Goal: Transaction & Acquisition: Purchase product/service

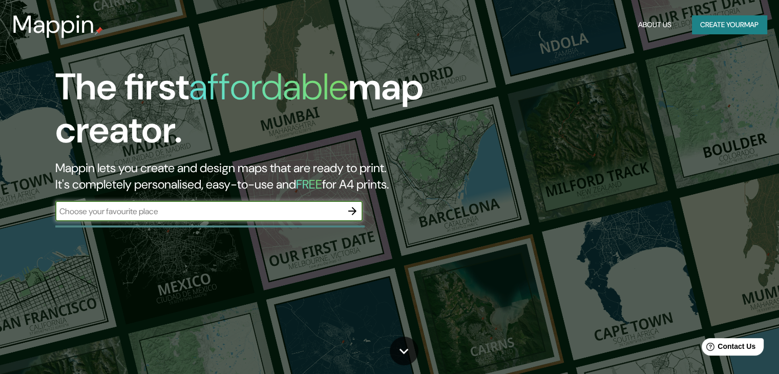
click at [715, 22] on button "Create your map" at bounding box center [729, 24] width 75 height 19
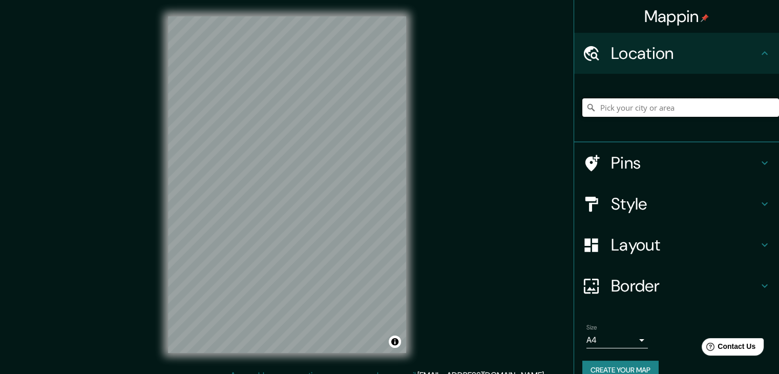
click at [647, 106] on input "Pick your city or area" at bounding box center [680, 107] width 197 height 18
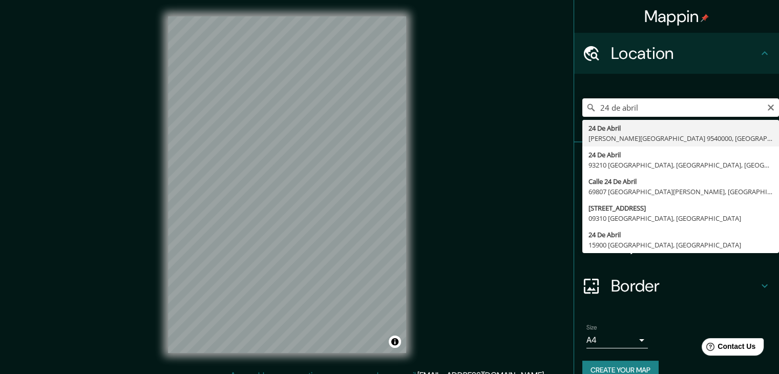
type input "24 De Abril, [PERSON_NAME][GEOGRAPHIC_DATA] 9540000, [GEOGRAPHIC_DATA]"
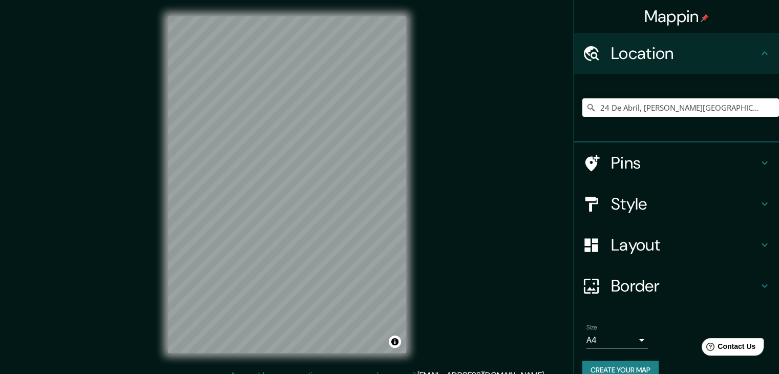
click at [759, 162] on icon at bounding box center [764, 163] width 12 height 12
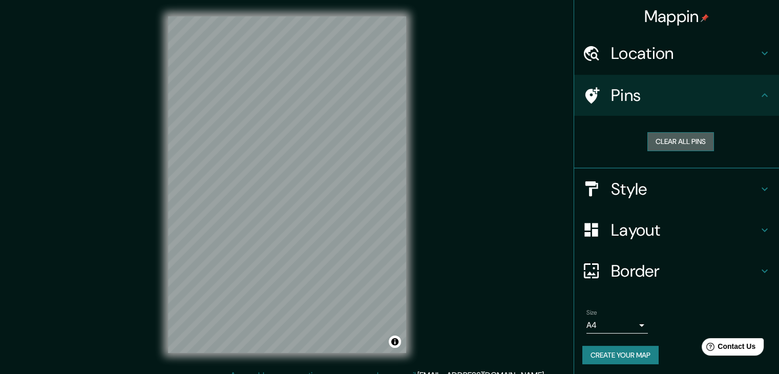
click at [658, 143] on button "Clear all pins" at bounding box center [680, 141] width 67 height 19
click at [586, 93] on icon at bounding box center [592, 95] width 14 height 16
drag, startPoint x: 316, startPoint y: 156, endPoint x: 315, endPoint y: 183, distance: 27.2
click at [315, 183] on div at bounding box center [314, 179] width 8 height 8
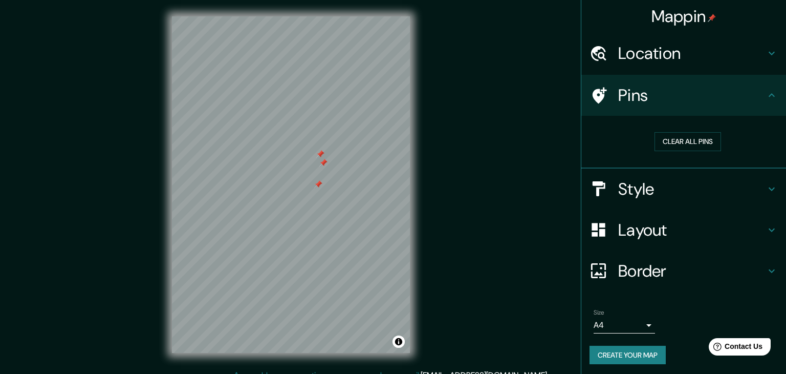
click at [609, 326] on body "Mappin Location 24 De Abril, [PERSON_NAME][GEOGRAPHIC_DATA] 9540000, [GEOGRAPHI…" at bounding box center [393, 187] width 786 height 374
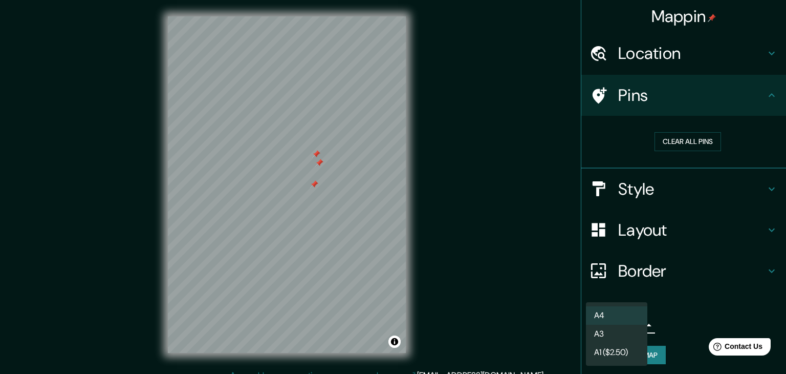
drag, startPoint x: 316, startPoint y: 181, endPoint x: 311, endPoint y: 185, distance: 6.9
drag, startPoint x: 311, startPoint y: 185, endPoint x: 307, endPoint y: 181, distance: 6.2
click at [307, 181] on div at bounding box center [393, 187] width 786 height 374
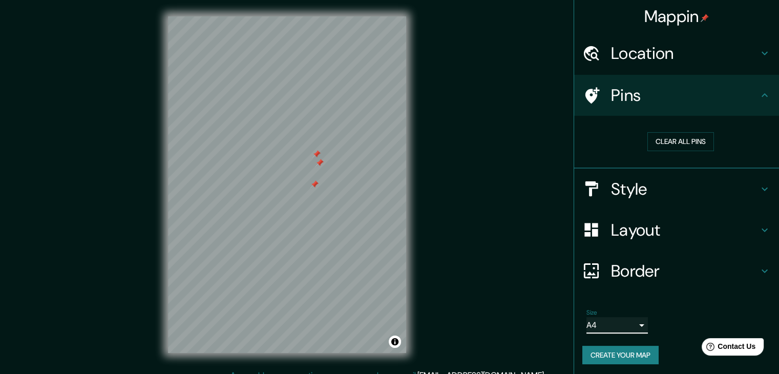
click at [314, 182] on div at bounding box center [314, 184] width 8 height 8
click at [320, 162] on div at bounding box center [319, 163] width 8 height 8
drag, startPoint x: 314, startPoint y: 153, endPoint x: 317, endPoint y: 167, distance: 14.6
click at [317, 167] on div at bounding box center [319, 168] width 8 height 8
click at [319, 168] on div at bounding box center [319, 168] width 8 height 8
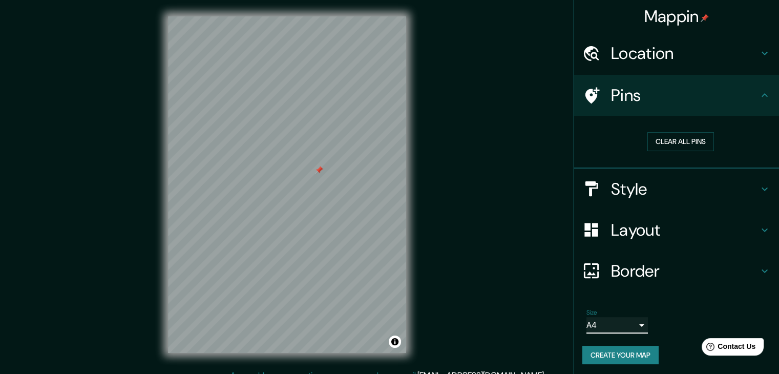
click at [320, 170] on div at bounding box center [319, 170] width 8 height 8
click at [749, 186] on h4 "Style" at bounding box center [684, 189] width 147 height 20
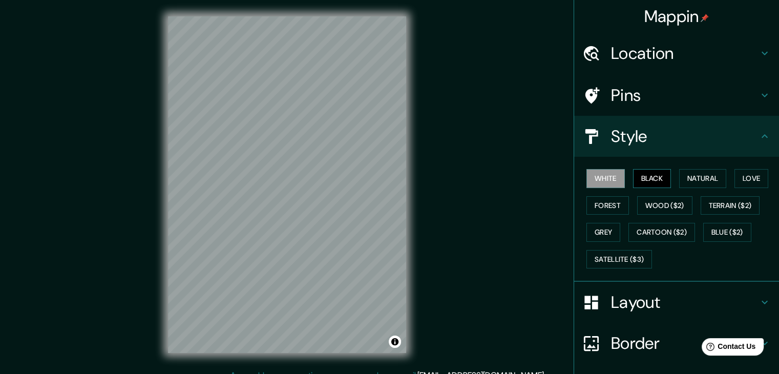
click at [646, 179] on button "Black" at bounding box center [652, 178] width 38 height 19
click at [612, 179] on button "White" at bounding box center [605, 178] width 38 height 19
click at [679, 181] on button "Natural" at bounding box center [702, 178] width 47 height 19
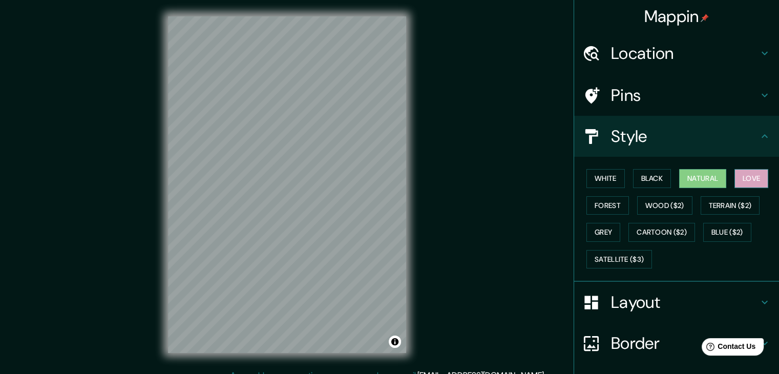
click at [740, 183] on button "Love" at bounding box center [751, 178] width 34 height 19
click at [596, 202] on button "Forest" at bounding box center [607, 205] width 42 height 19
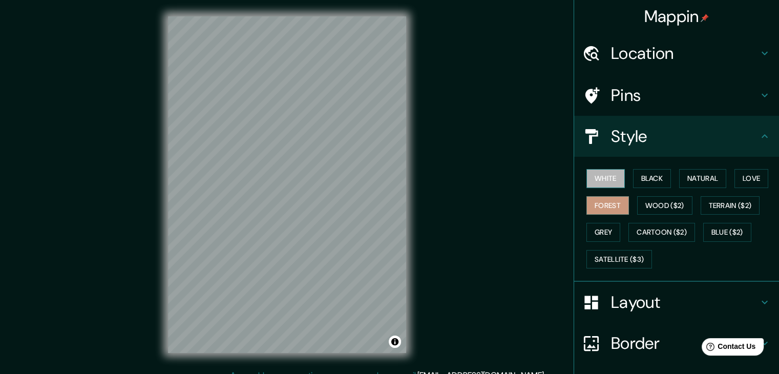
click at [599, 185] on button "White" at bounding box center [605, 178] width 38 height 19
click at [649, 183] on button "Black" at bounding box center [652, 178] width 38 height 19
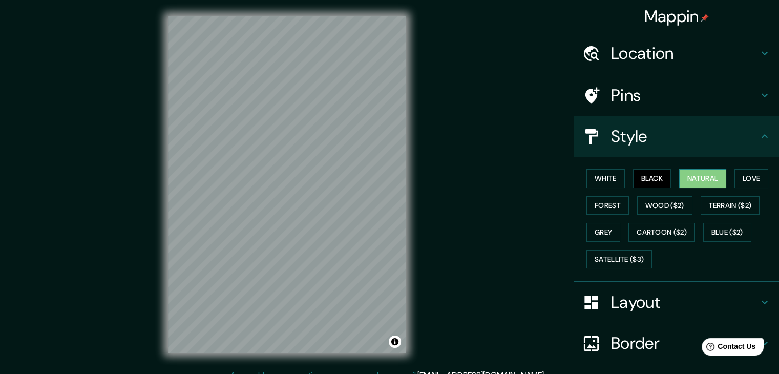
click at [683, 179] on button "Natural" at bounding box center [702, 178] width 47 height 19
click at [604, 176] on button "White" at bounding box center [605, 178] width 38 height 19
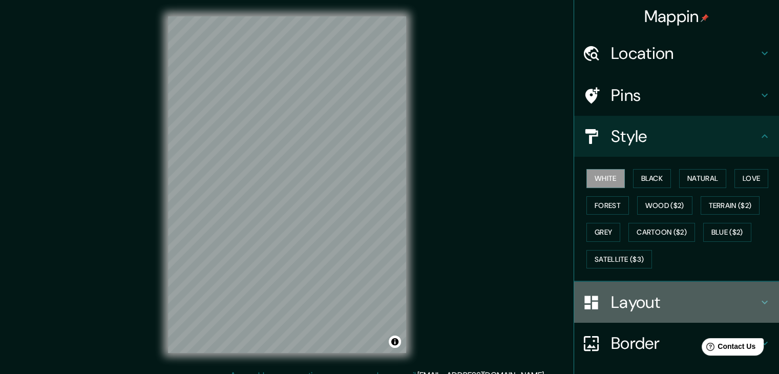
click at [669, 289] on div "Layout" at bounding box center [676, 302] width 205 height 41
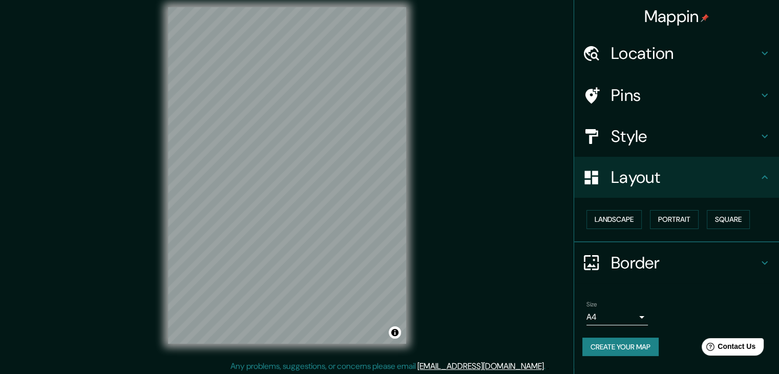
scroll to position [12, 0]
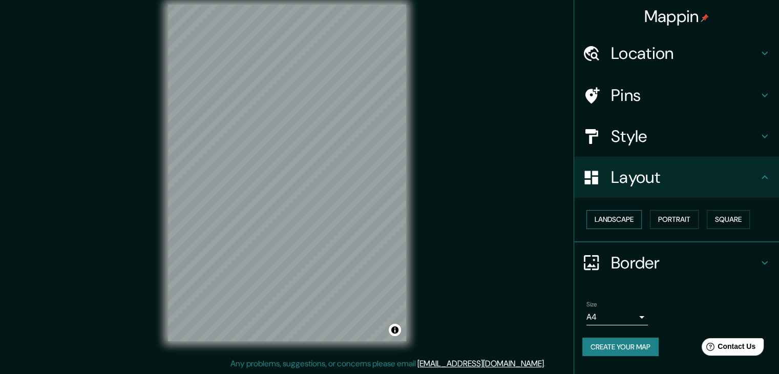
click at [620, 220] on button "Landscape" at bounding box center [613, 219] width 55 height 19
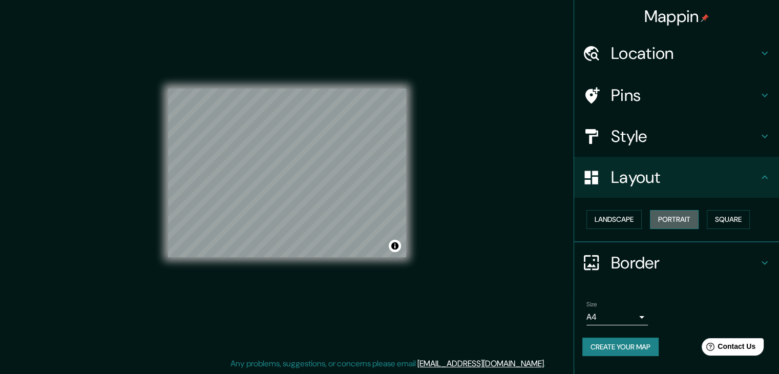
click at [677, 221] on button "Portrait" at bounding box center [674, 219] width 49 height 19
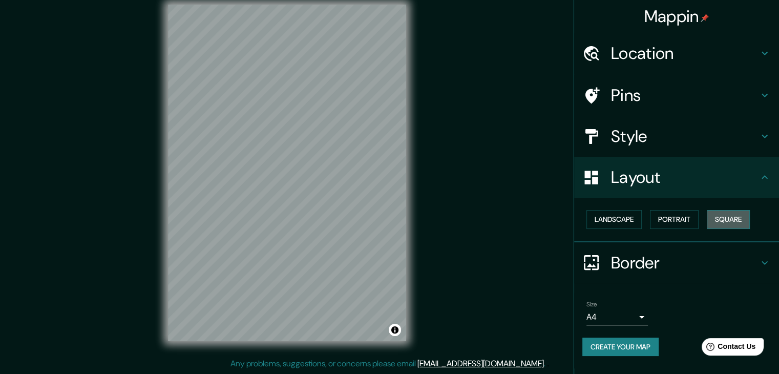
click at [738, 218] on button "Square" at bounding box center [727, 219] width 43 height 19
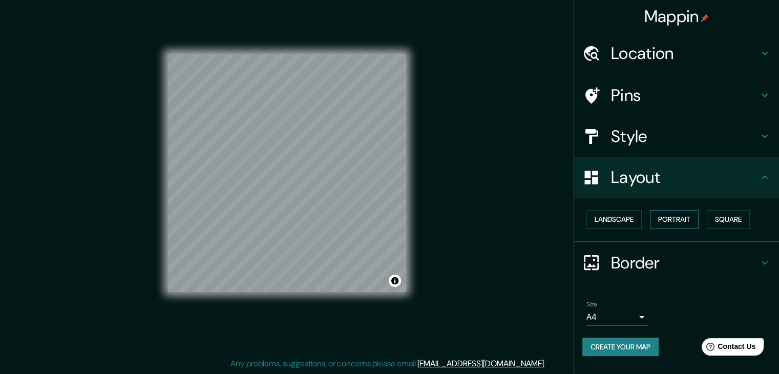
click at [694, 218] on button "Portrait" at bounding box center [674, 219] width 49 height 19
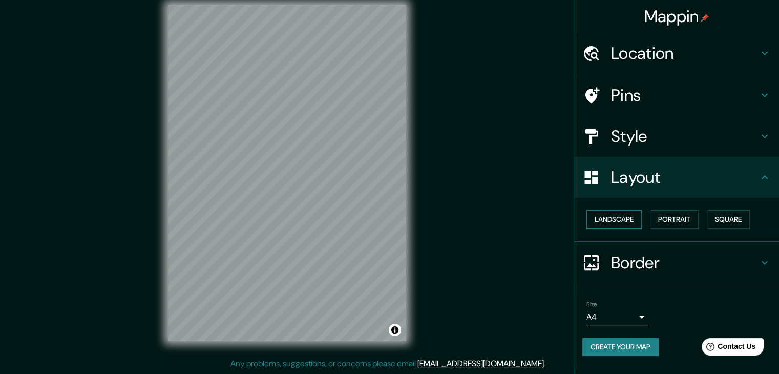
click at [634, 216] on button "Landscape" at bounding box center [613, 219] width 55 height 19
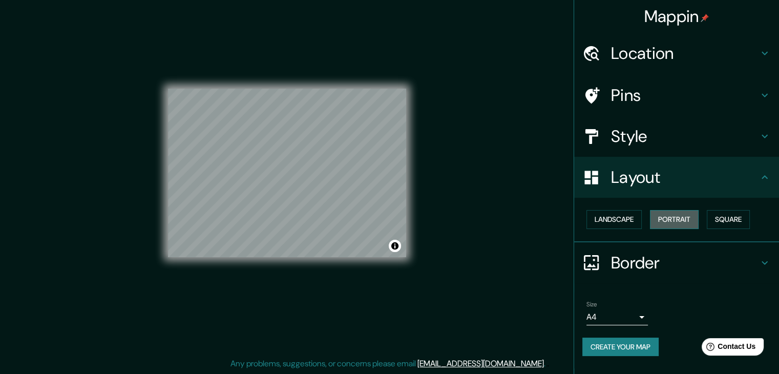
click at [660, 221] on button "Portrait" at bounding box center [674, 219] width 49 height 19
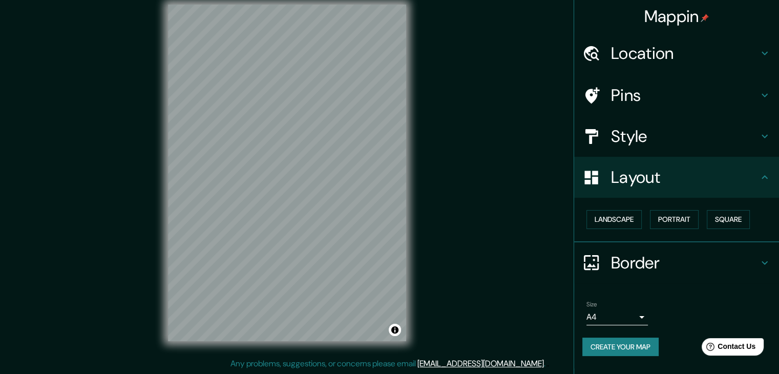
click at [699, 273] on div "Border" at bounding box center [676, 262] width 205 height 41
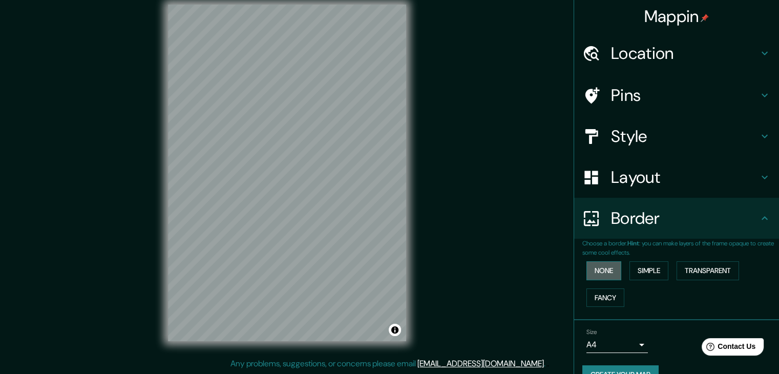
click at [614, 267] on button "None" at bounding box center [603, 270] width 35 height 19
click at [608, 268] on button "None" at bounding box center [603, 270] width 35 height 19
click at [649, 267] on button "Simple" at bounding box center [648, 270] width 39 height 19
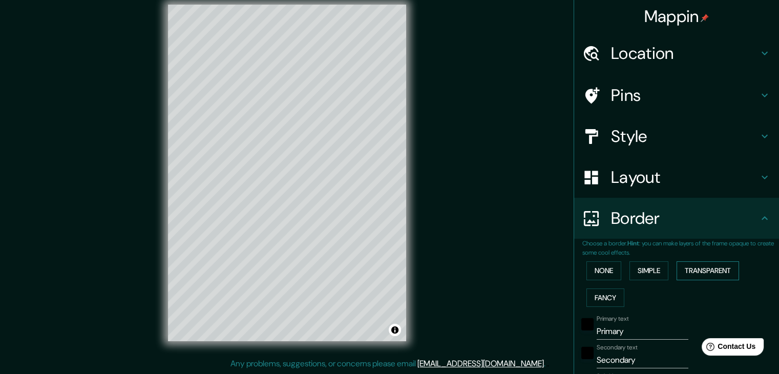
click at [707, 267] on button "Transparent" at bounding box center [707, 270] width 62 height 19
click at [608, 295] on button "Fancy" at bounding box center [605, 297] width 38 height 19
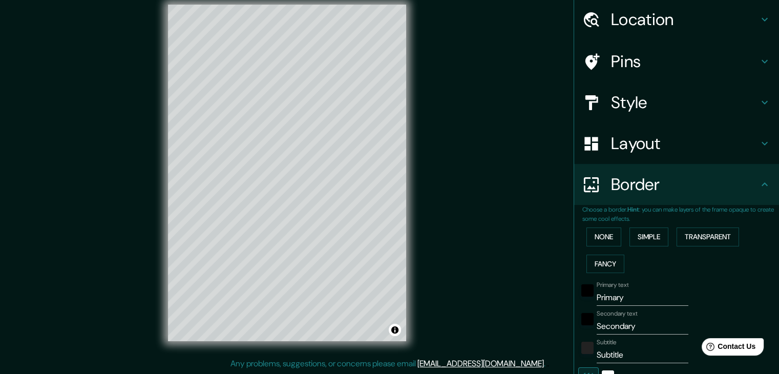
scroll to position [51, 0]
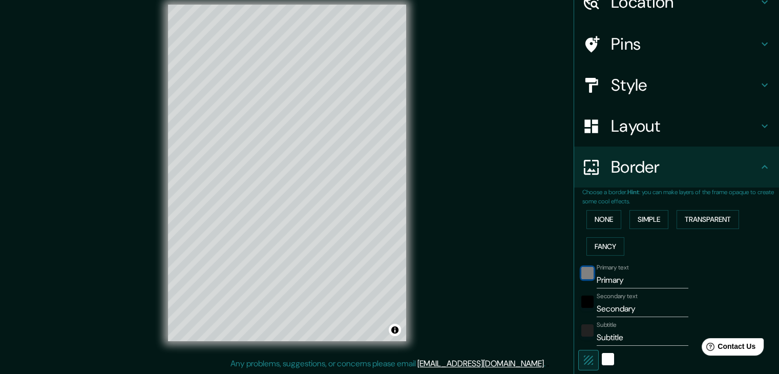
click at [582, 274] on div "black" at bounding box center [587, 273] width 12 height 12
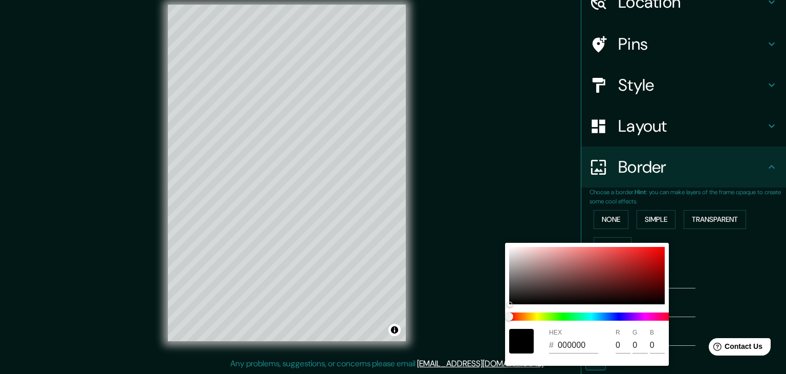
click at [756, 266] on div at bounding box center [393, 187] width 786 height 374
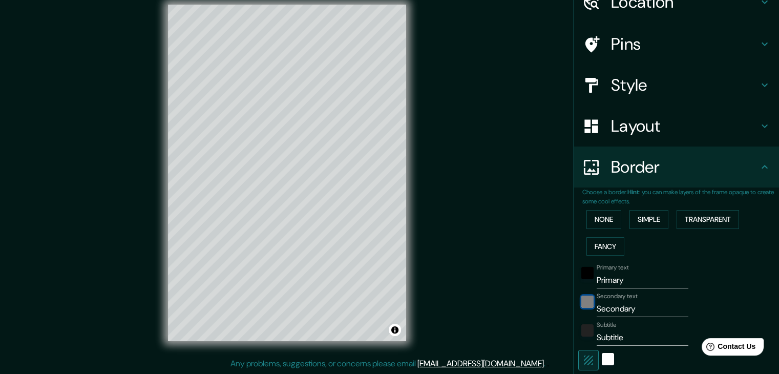
click at [581, 304] on div "black" at bounding box center [587, 301] width 12 height 12
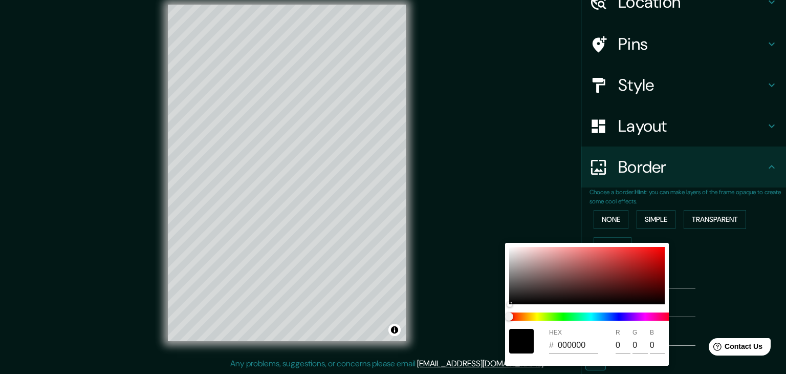
click at [728, 267] on div at bounding box center [393, 187] width 786 height 374
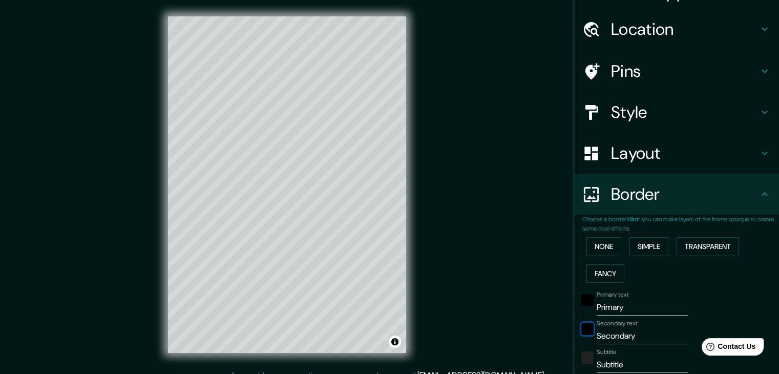
scroll to position [0, 0]
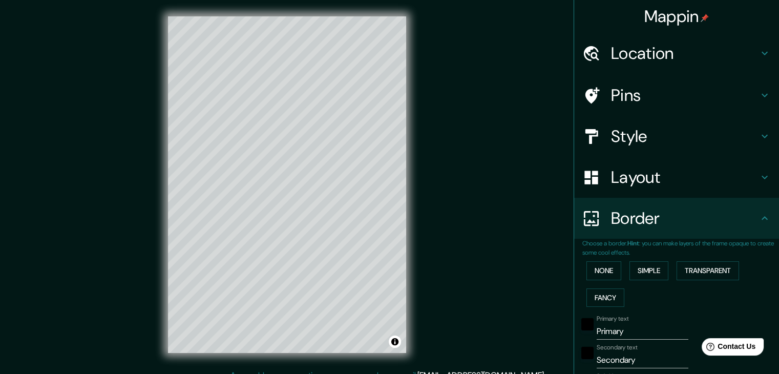
click at [733, 58] on h4 "Location" at bounding box center [684, 53] width 147 height 20
type input "37"
type input "19"
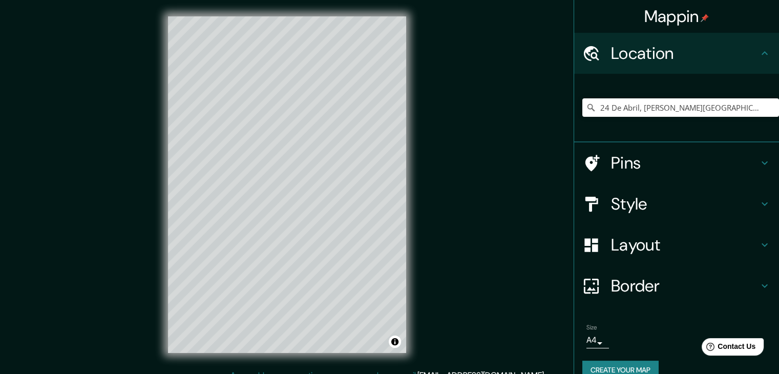
click at [733, 58] on h4 "Location" at bounding box center [684, 53] width 147 height 20
click at [681, 167] on h4 "Pins" at bounding box center [684, 163] width 147 height 20
type input "37"
type input "19"
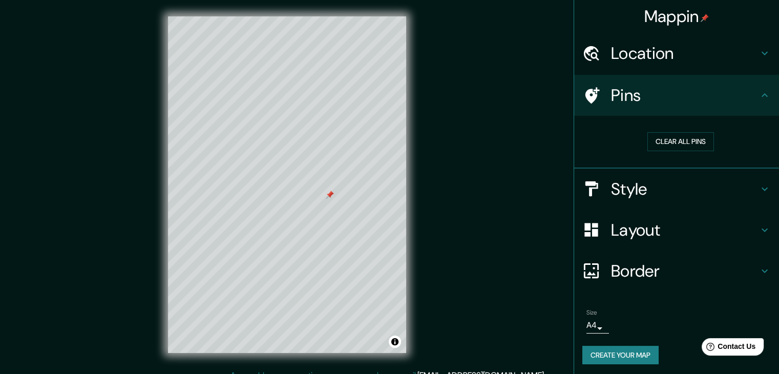
click at [712, 185] on h4 "Style" at bounding box center [684, 189] width 147 height 20
type input "37"
type input "19"
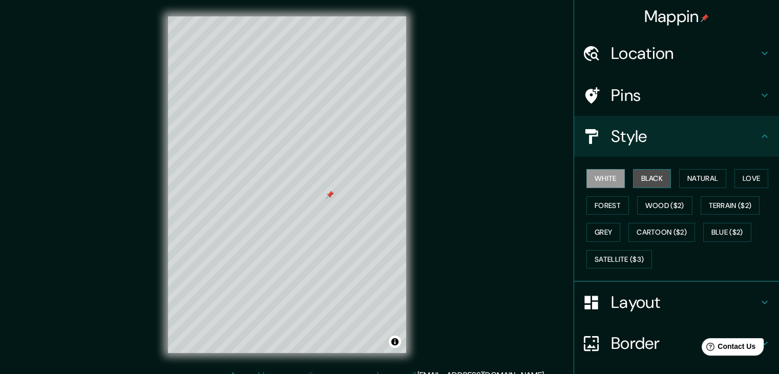
click at [639, 181] on button "Black" at bounding box center [652, 178] width 38 height 19
click at [604, 177] on button "White" at bounding box center [605, 178] width 38 height 19
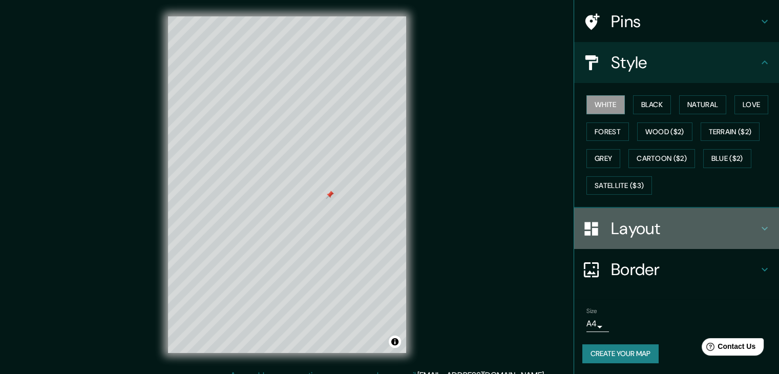
click at [661, 221] on h4 "Layout" at bounding box center [684, 228] width 147 height 20
type input "37"
type input "19"
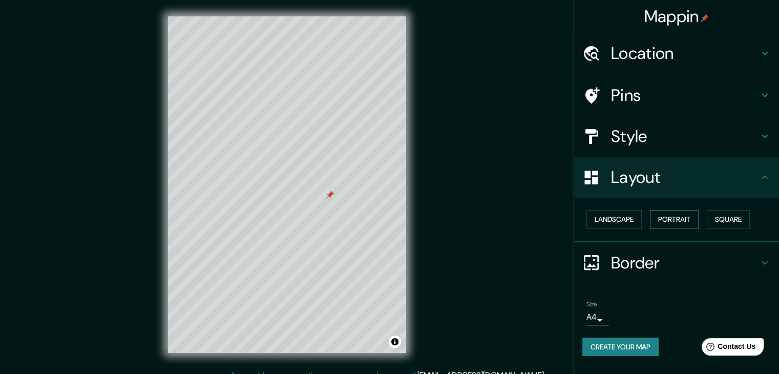
click at [685, 218] on button "Portrait" at bounding box center [674, 219] width 49 height 19
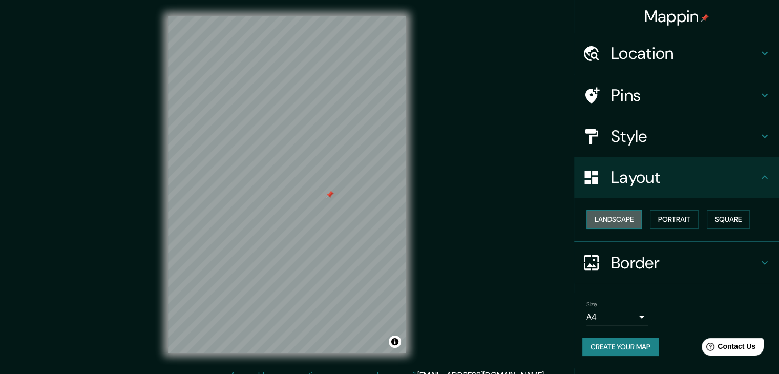
click at [627, 212] on button "Landscape" at bounding box center [613, 219] width 55 height 19
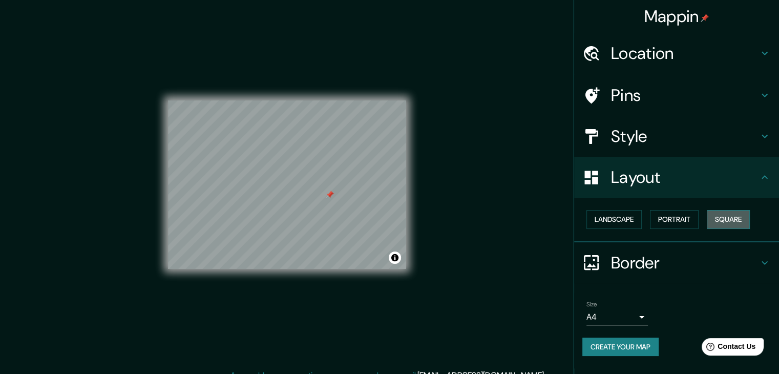
click at [735, 214] on button "Square" at bounding box center [727, 219] width 43 height 19
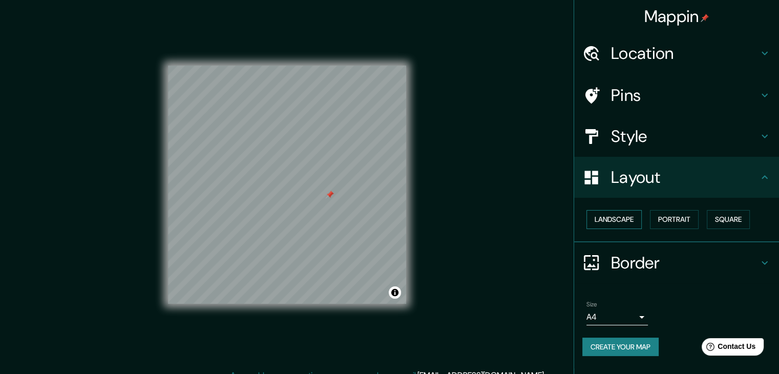
click at [630, 217] on button "Landscape" at bounding box center [613, 219] width 55 height 19
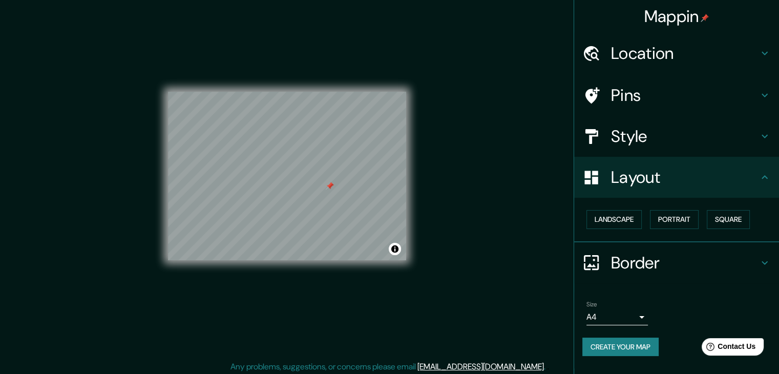
scroll to position [12, 0]
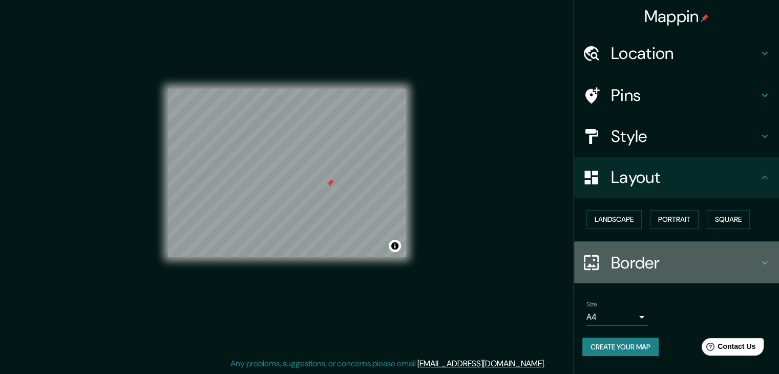
click at [697, 249] on div "Border" at bounding box center [676, 262] width 205 height 41
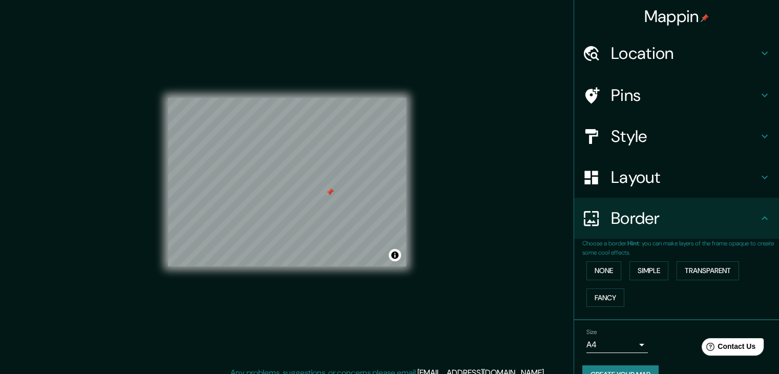
scroll to position [0, 0]
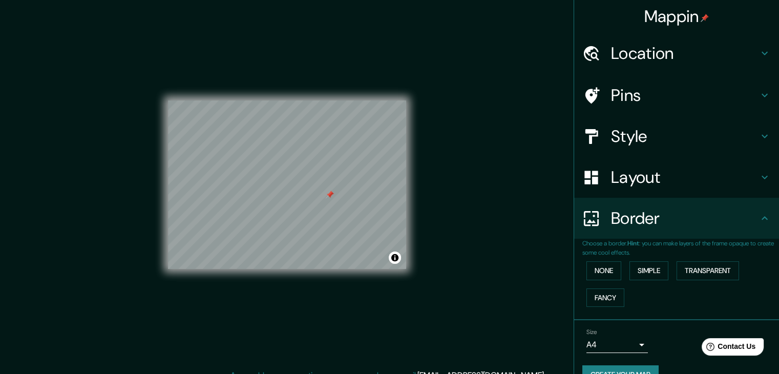
click at [528, 54] on div "Mappin Location 24 De Abril, [PERSON_NAME][GEOGRAPHIC_DATA] 9540000, [GEOGRAPHI…" at bounding box center [389, 192] width 779 height 385
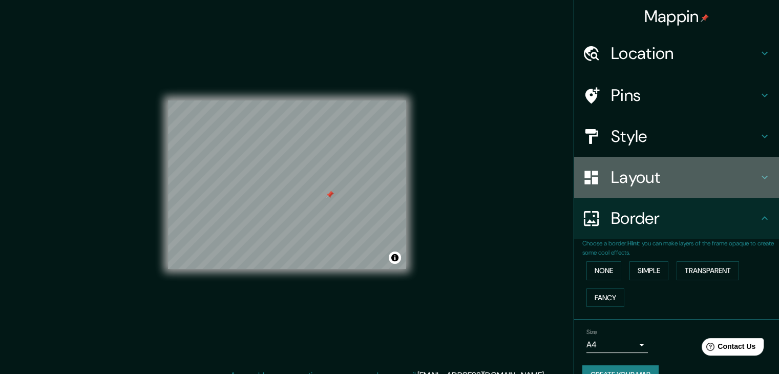
click at [634, 181] on h4 "Layout" at bounding box center [684, 177] width 147 height 20
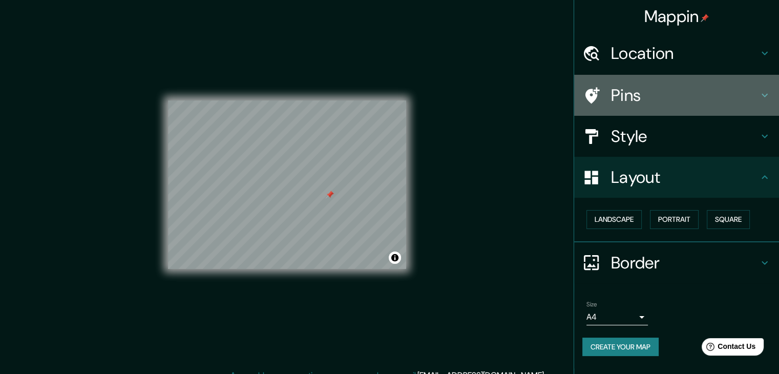
click at [654, 113] on div "Pins" at bounding box center [676, 95] width 205 height 41
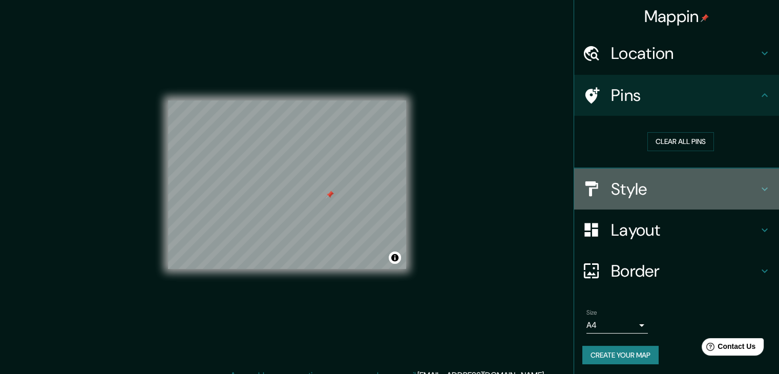
click at [633, 189] on h4 "Style" at bounding box center [684, 189] width 147 height 20
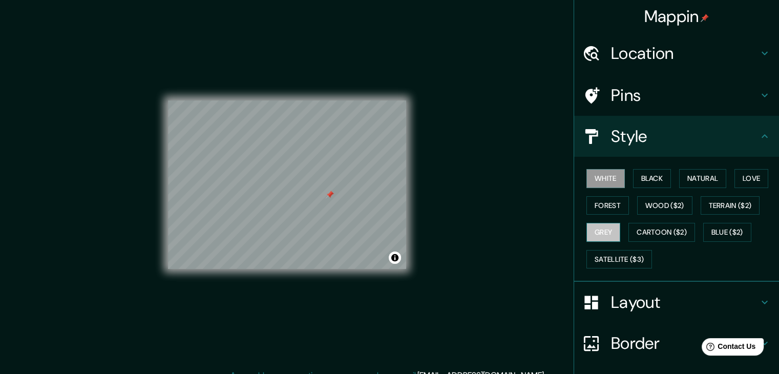
click at [602, 233] on button "Grey" at bounding box center [603, 232] width 34 height 19
click at [603, 202] on button "Forest" at bounding box center [607, 205] width 42 height 19
